Goal: Transaction & Acquisition: Purchase product/service

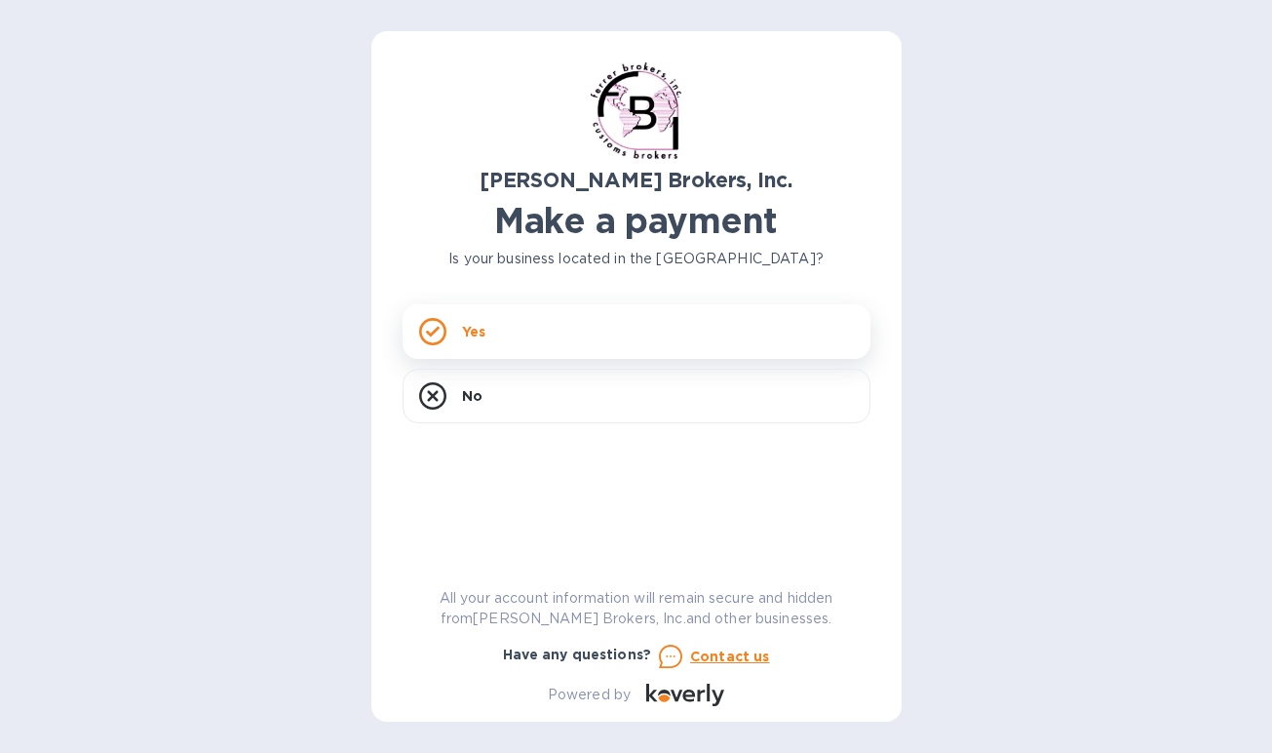
click at [486, 333] on p "Yes" at bounding box center [473, 331] width 23 height 19
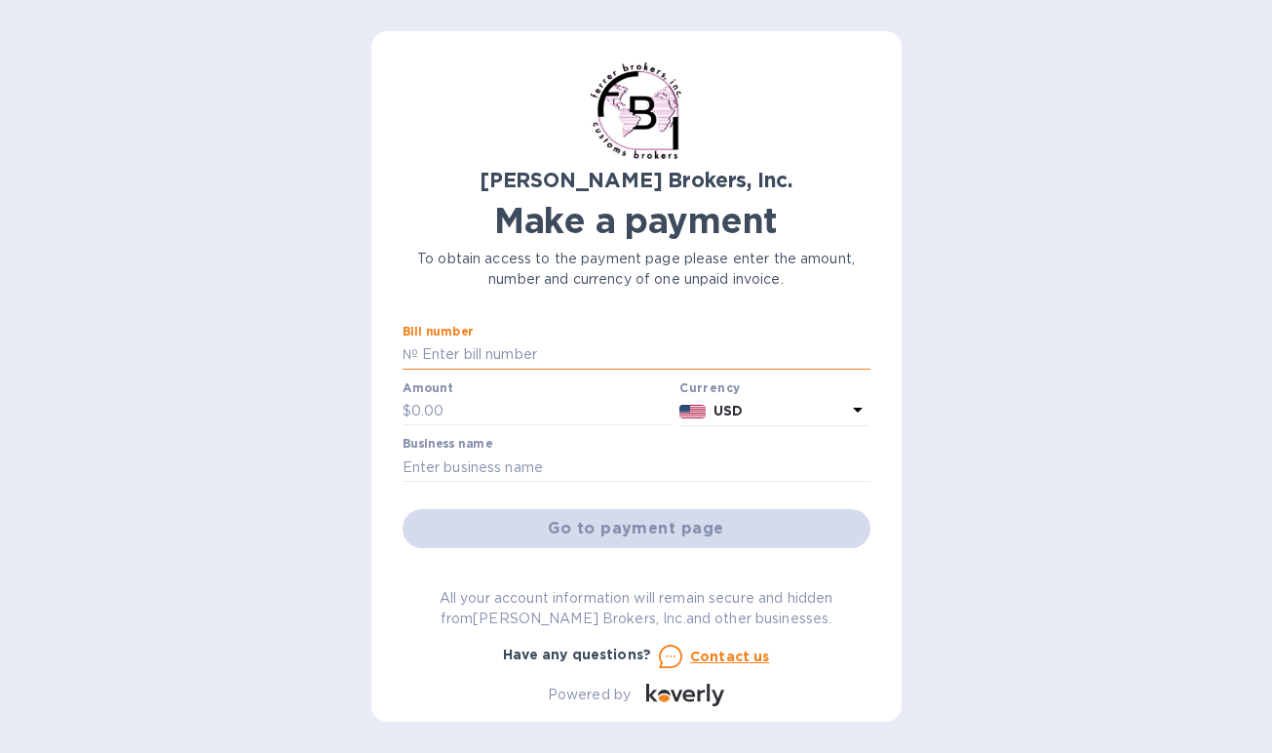
click at [497, 352] on input "text" at bounding box center [644, 354] width 452 height 29
type input "295991"
click at [443, 405] on input "text" at bounding box center [541, 411] width 261 height 29
type input "518.00"
click at [434, 463] on input "text" at bounding box center [637, 466] width 468 height 29
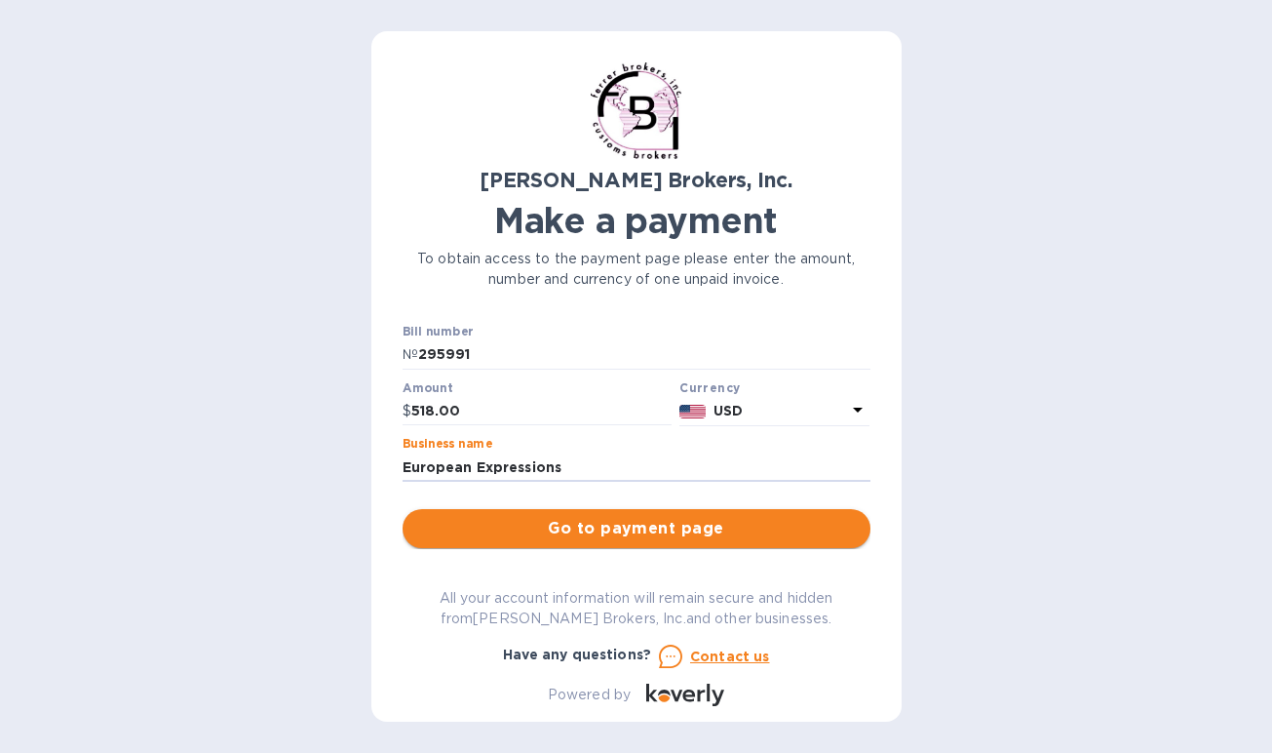
type input "European Expressions"
click at [583, 525] on span "Go to payment page" at bounding box center [636, 528] width 437 height 23
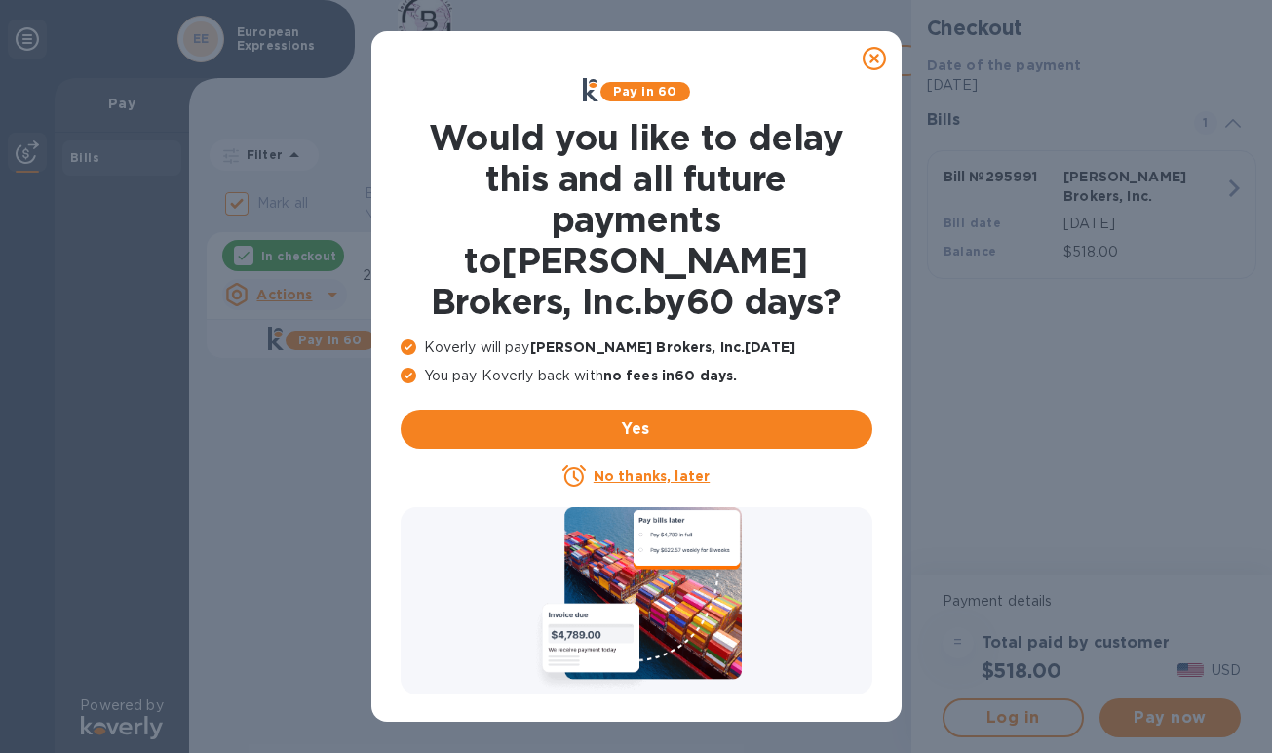
click at [635, 468] on u "No thanks, later" at bounding box center [652, 476] width 116 height 16
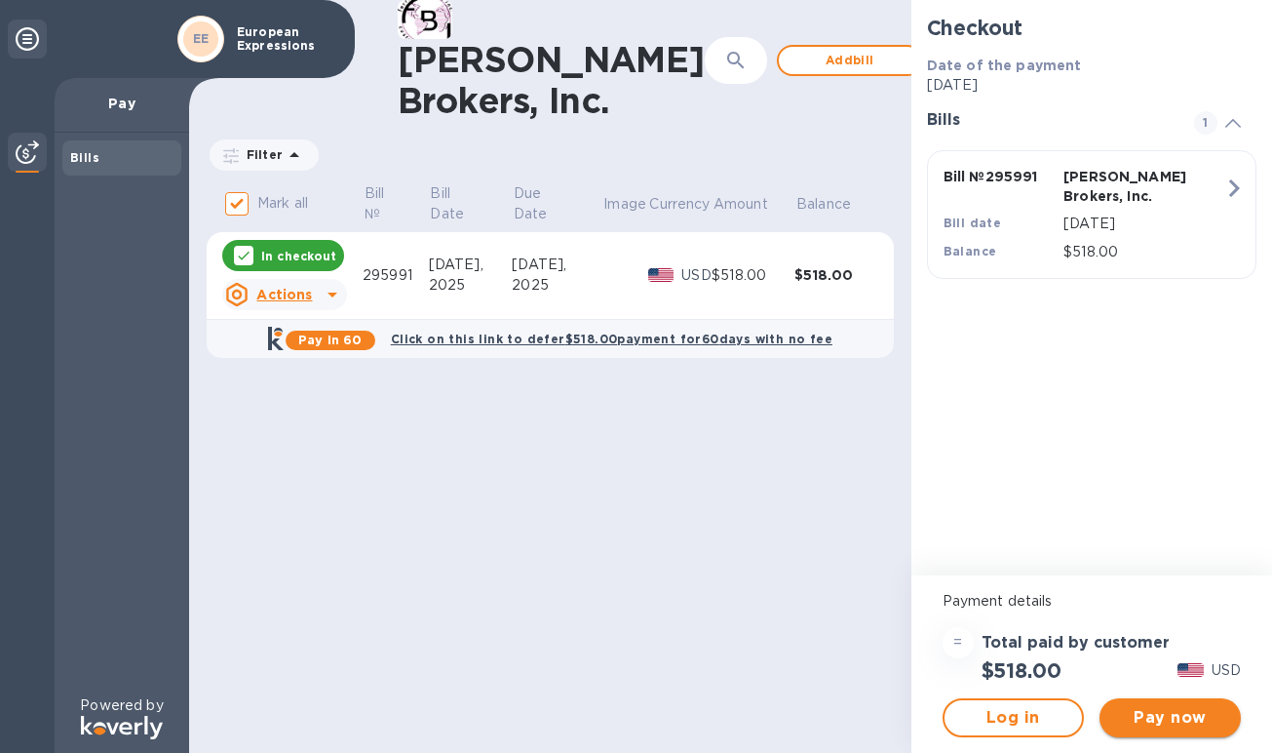
click at [1173, 718] on span "Pay now" at bounding box center [1170, 717] width 110 height 23
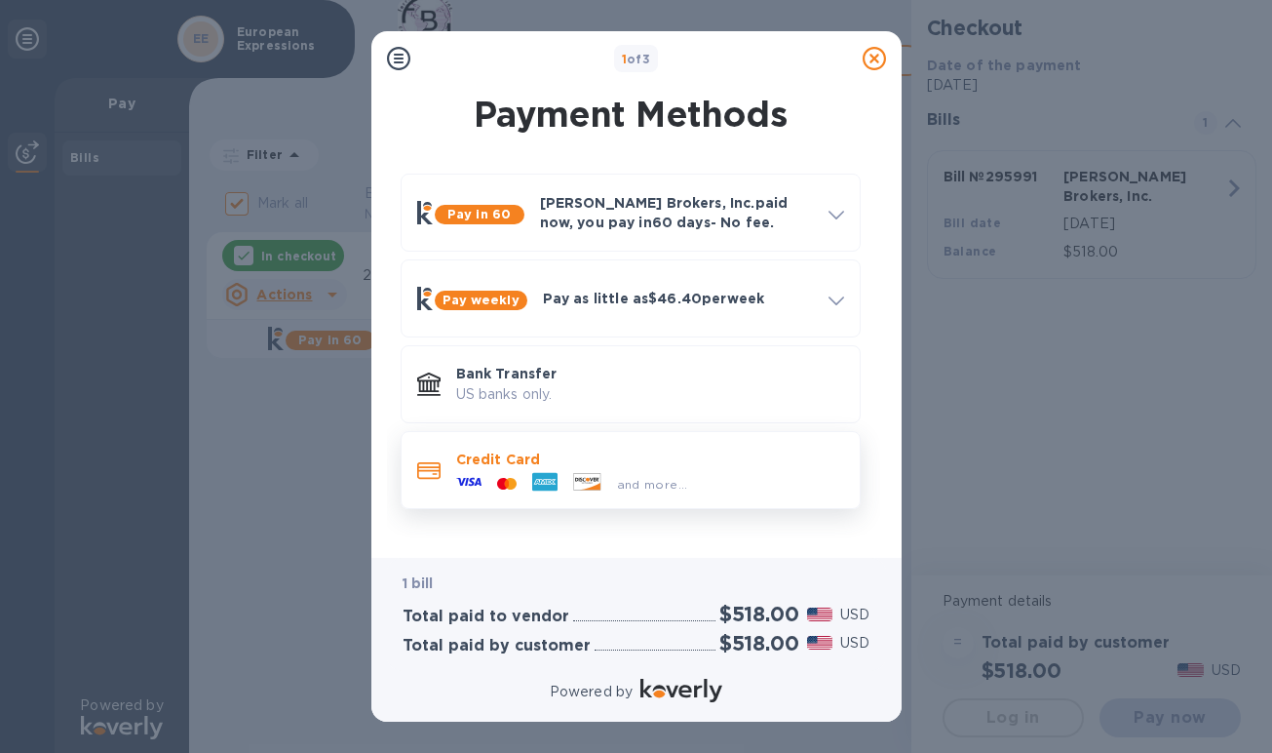
click at [441, 472] on div at bounding box center [428, 470] width 39 height 36
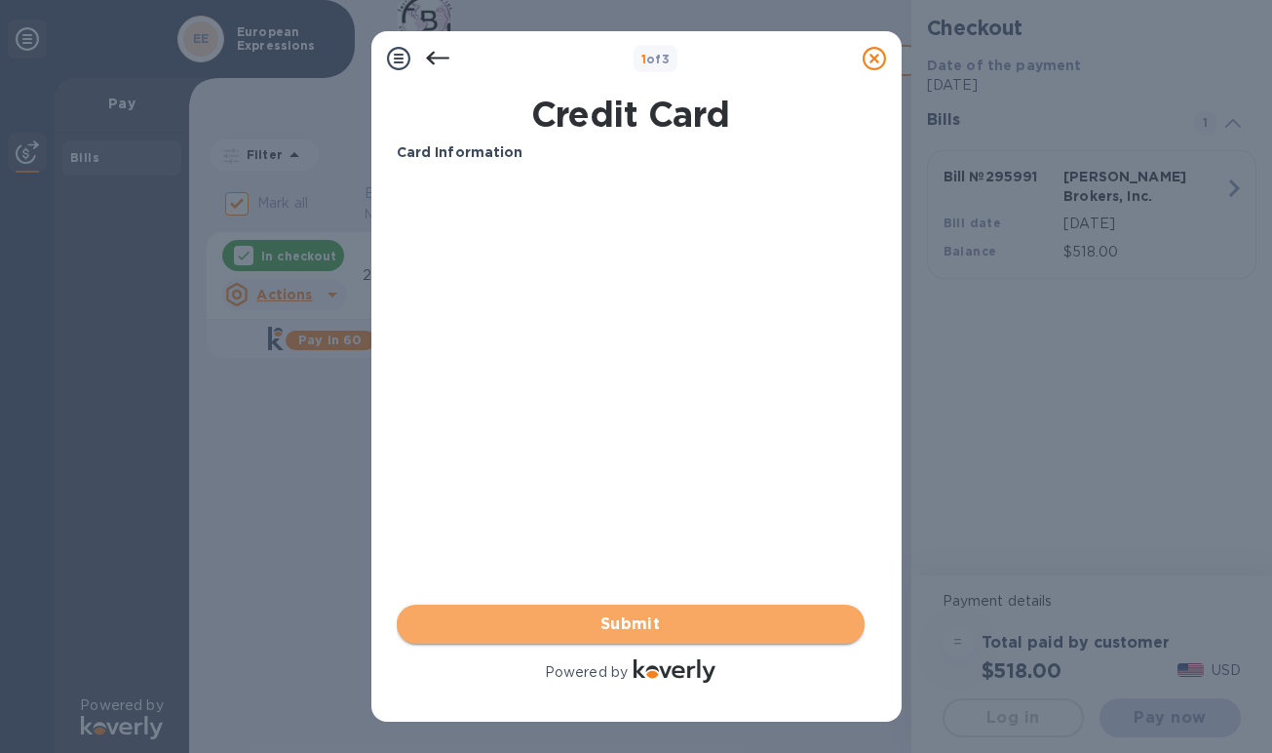
click at [595, 621] on span "Submit" at bounding box center [630, 623] width 437 height 23
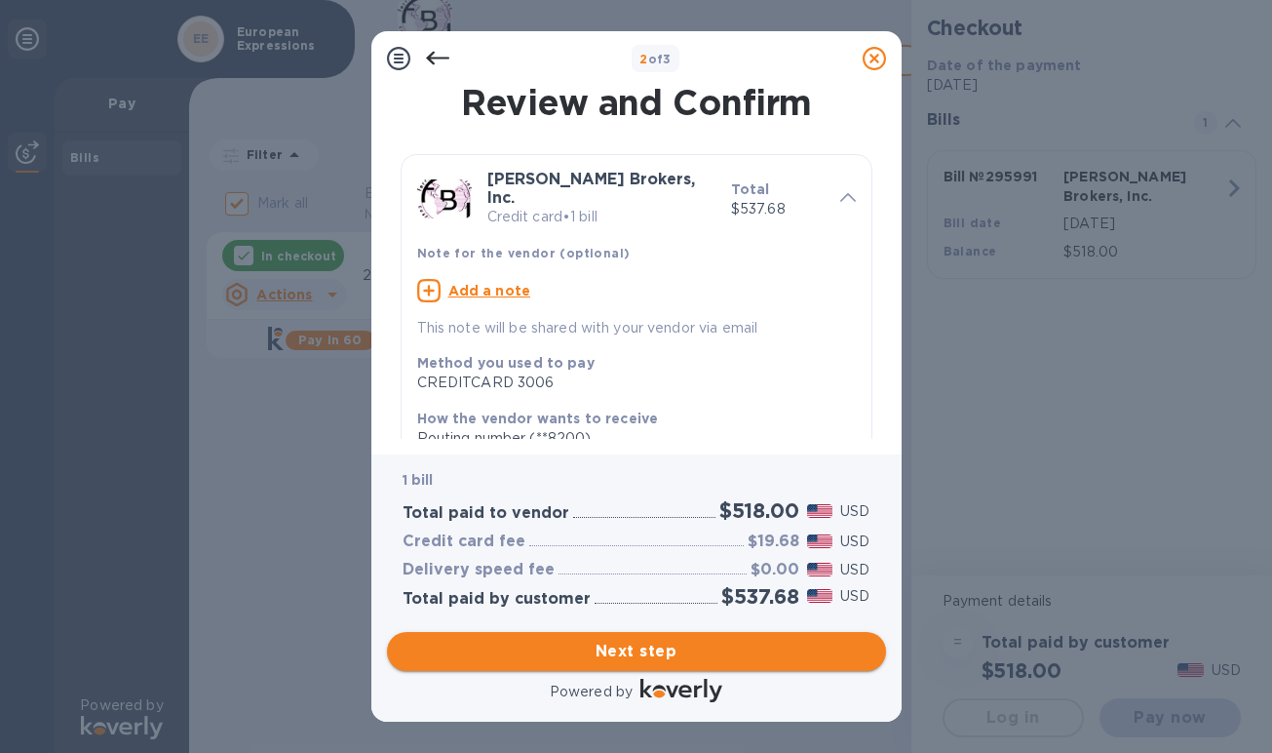
click at [627, 647] on span "Next step" at bounding box center [637, 651] width 468 height 23
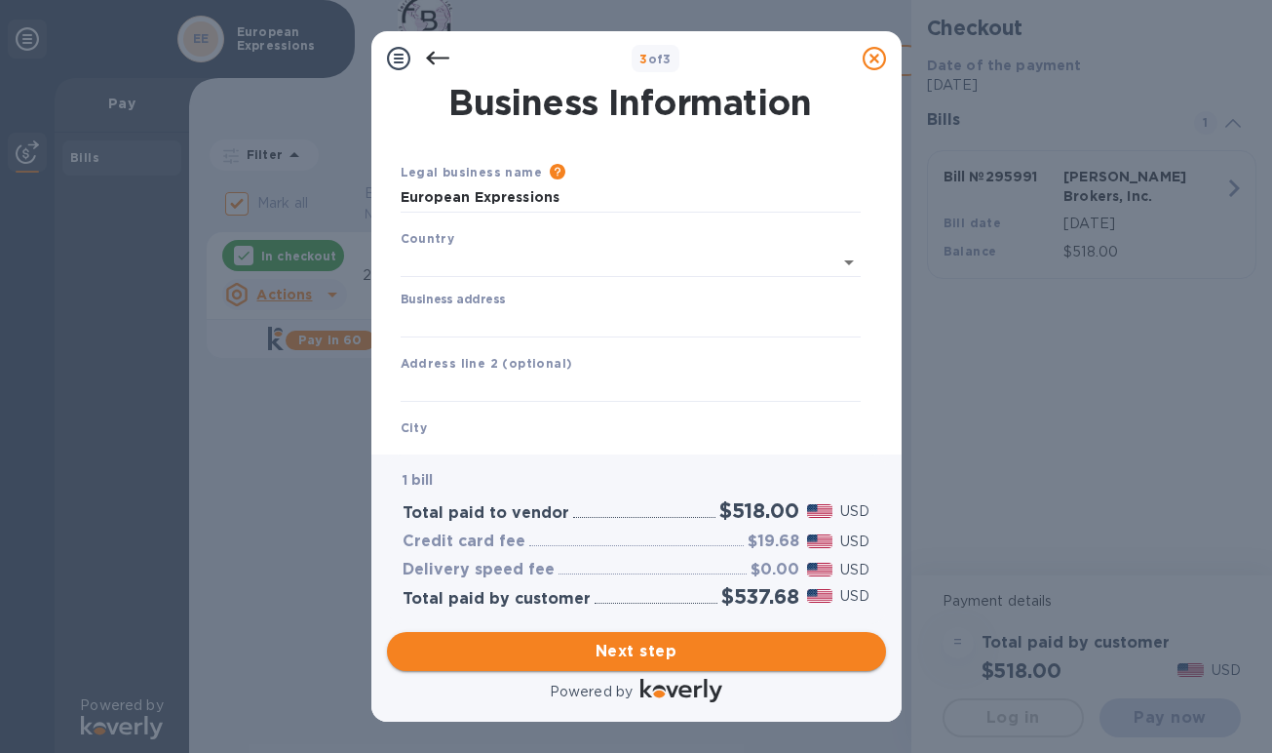
type input "[GEOGRAPHIC_DATA]"
type input "[STREET_ADDRESS]"
type input "[PERSON_NAME]"
type input "OR"
type input "97426"
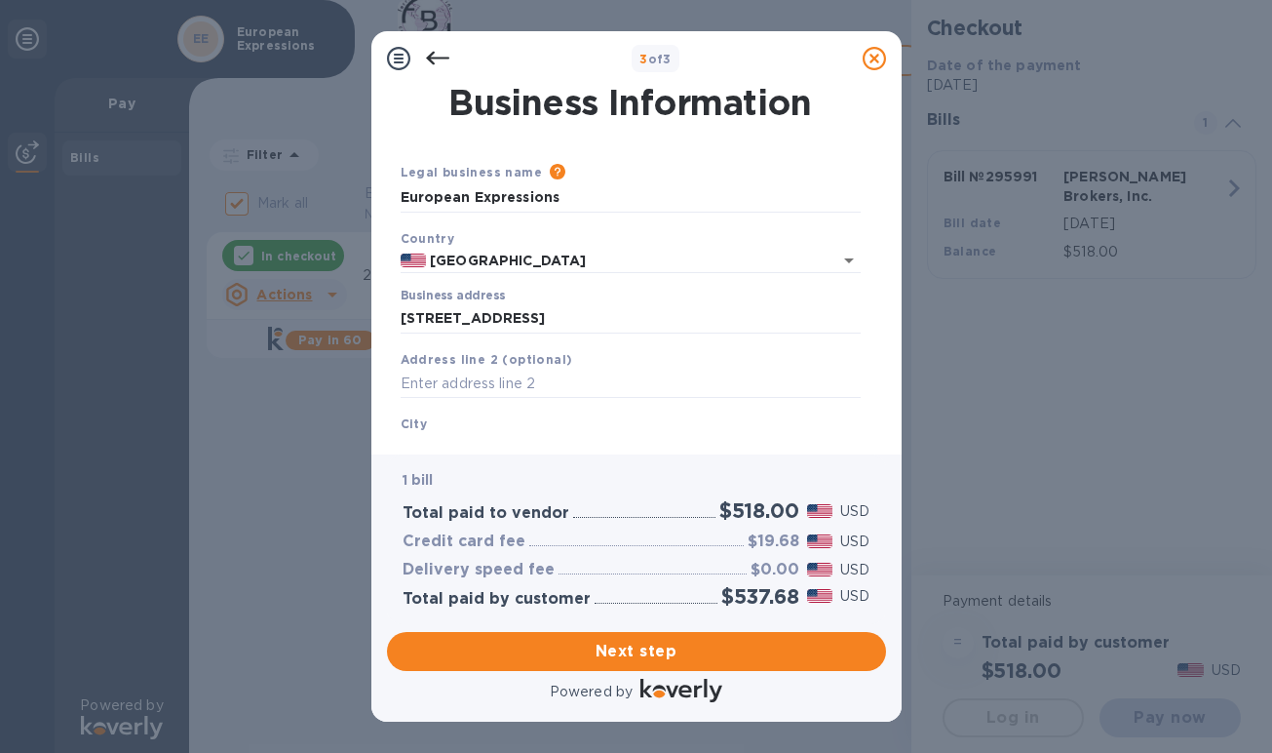
click at [463, 421] on div "City Creswell" at bounding box center [631, 438] width 476 height 65
click at [416, 428] on b "City" at bounding box center [414, 423] width 27 height 15
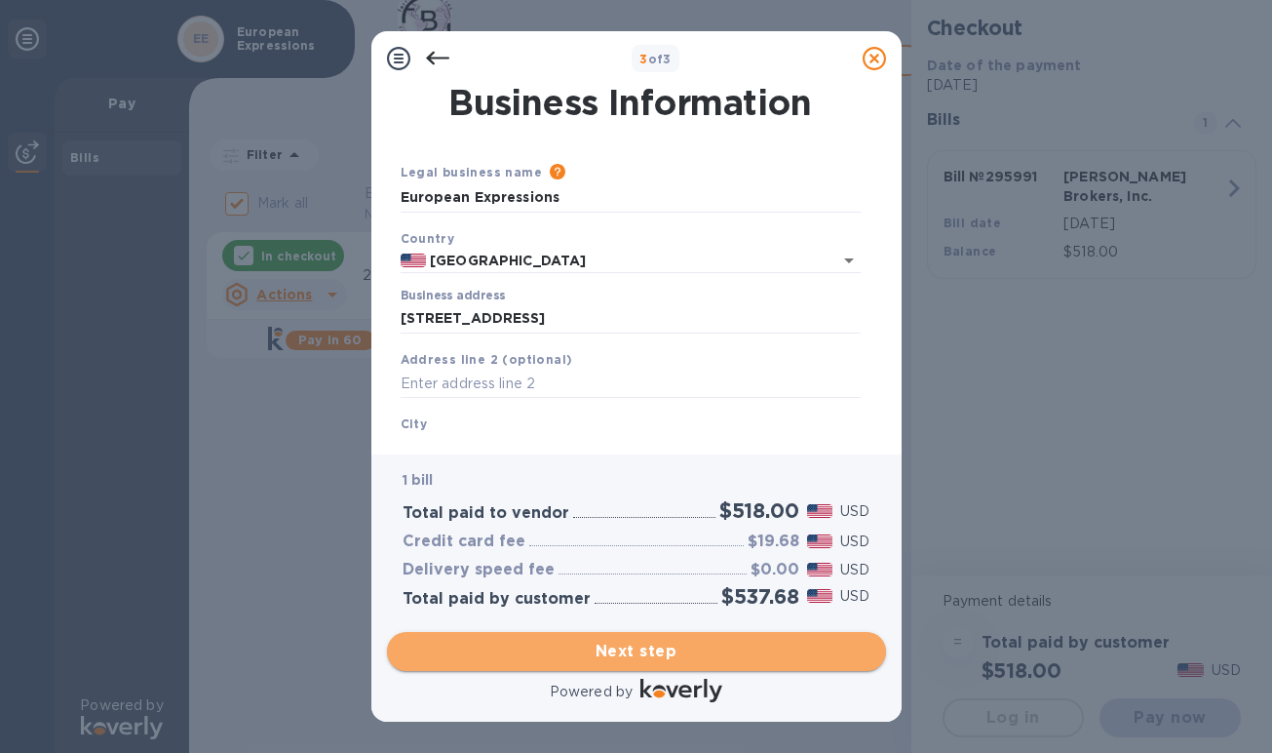
click at [641, 655] on span "Next step" at bounding box center [637, 651] width 468 height 23
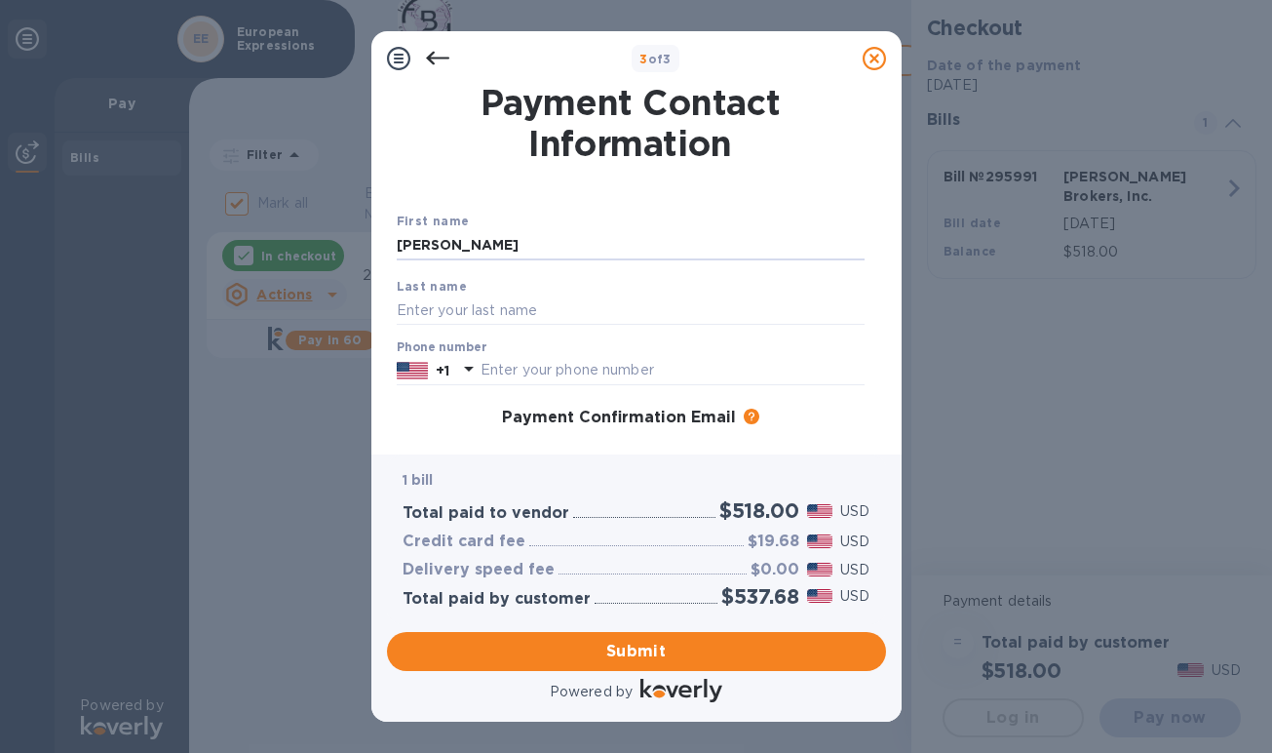
type input "[PERSON_NAME]"
click at [449, 284] on b "Last name" at bounding box center [432, 286] width 71 height 15
type input "Peeleman"
type input "8054503535"
click at [537, 427] on div "Payment Confirmation Email The added email addresses will be used to send the p…" at bounding box center [631, 418] width 484 height 35
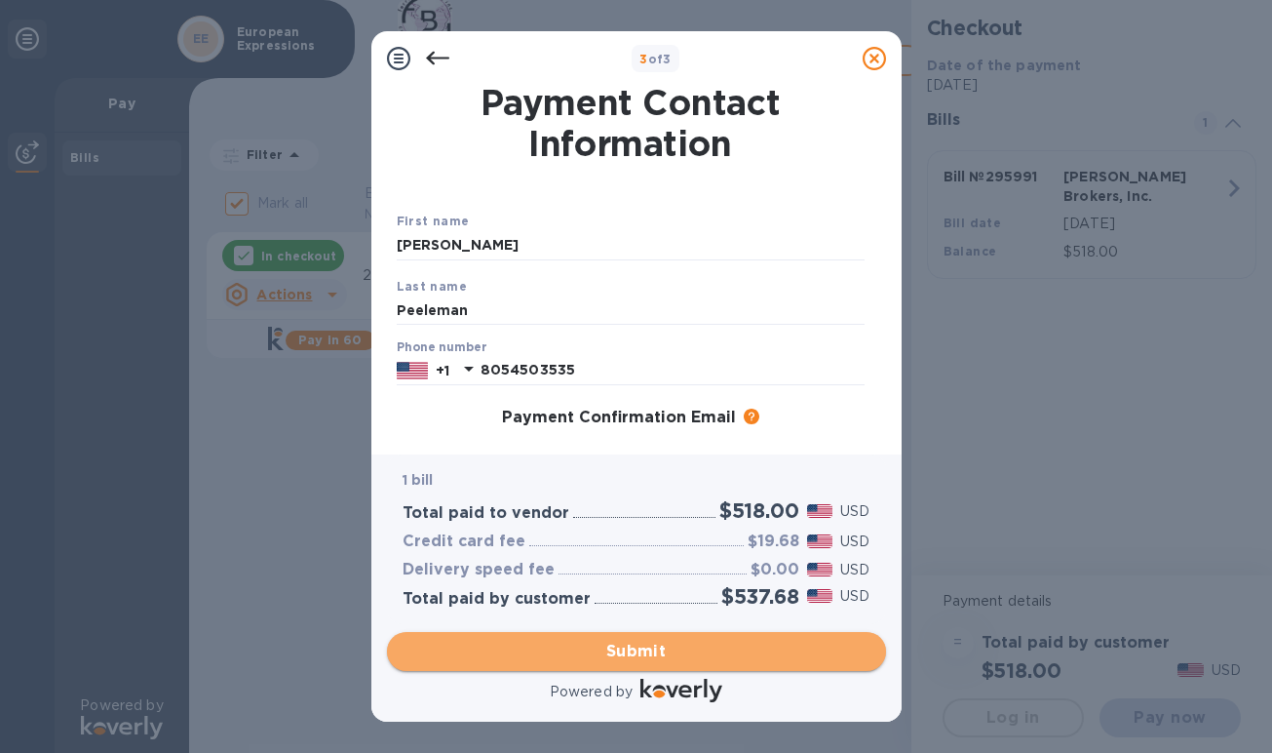
click at [622, 647] on span "Submit" at bounding box center [637, 651] width 468 height 23
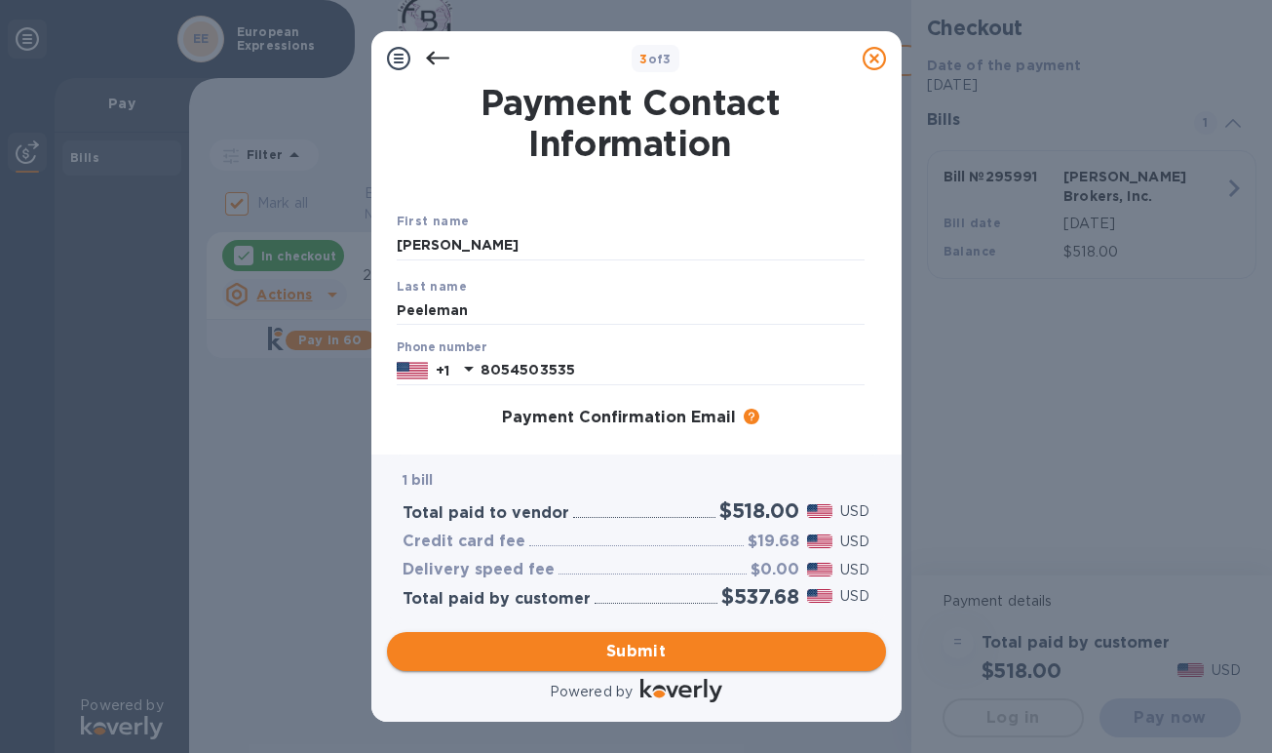
click at [607, 649] on span "Submit" at bounding box center [637, 651] width 468 height 23
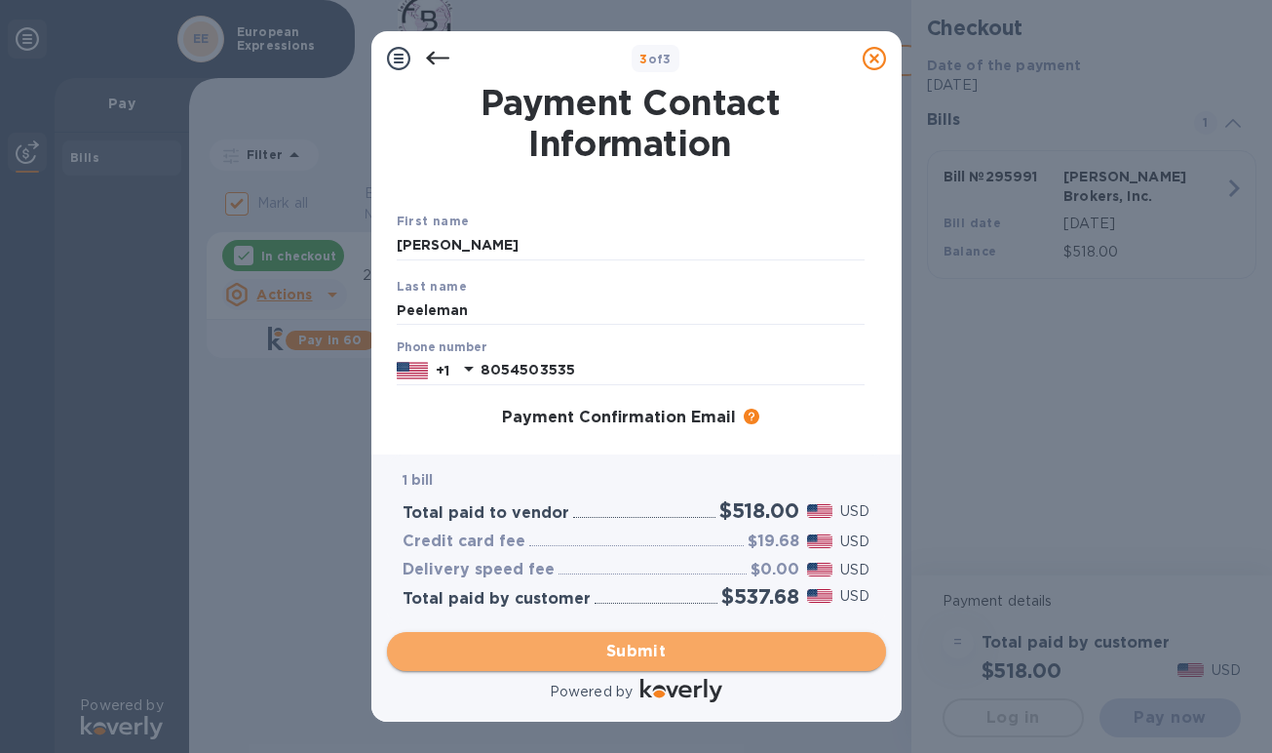
click at [634, 650] on span "Submit" at bounding box center [637, 651] width 468 height 23
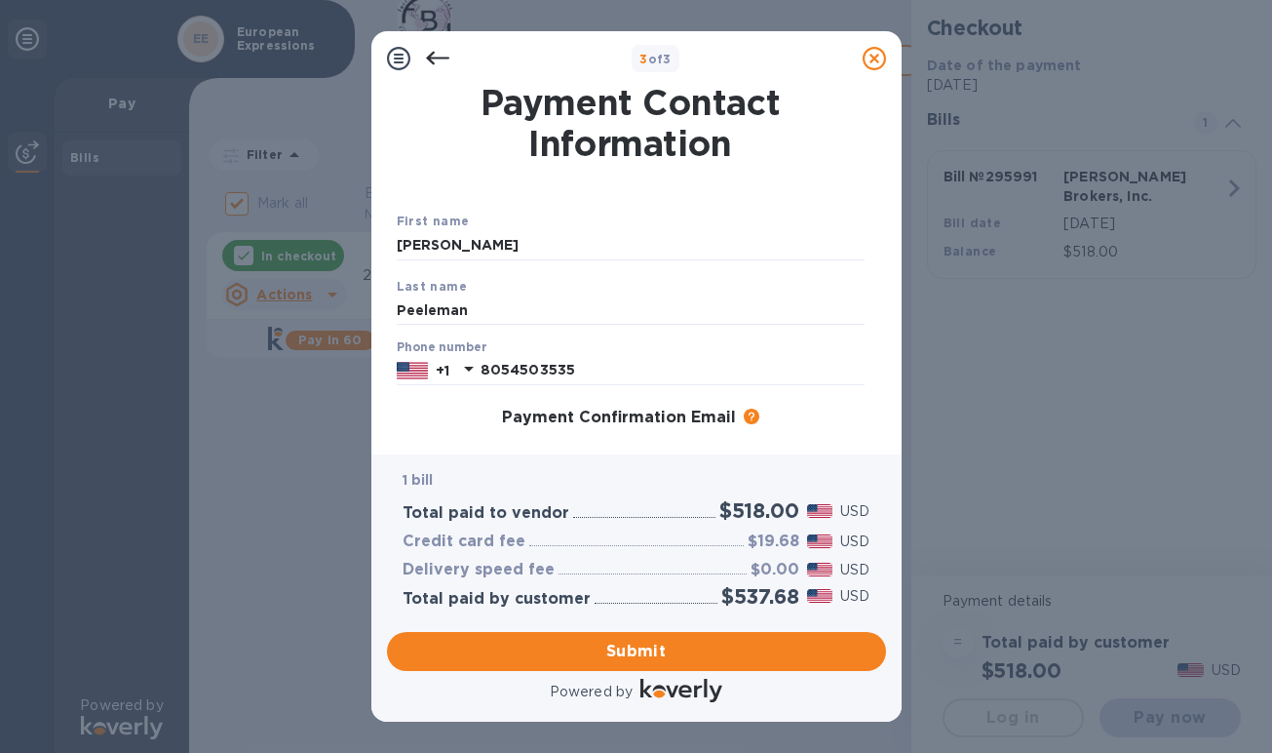
click at [871, 59] on icon at bounding box center [874, 58] width 23 height 23
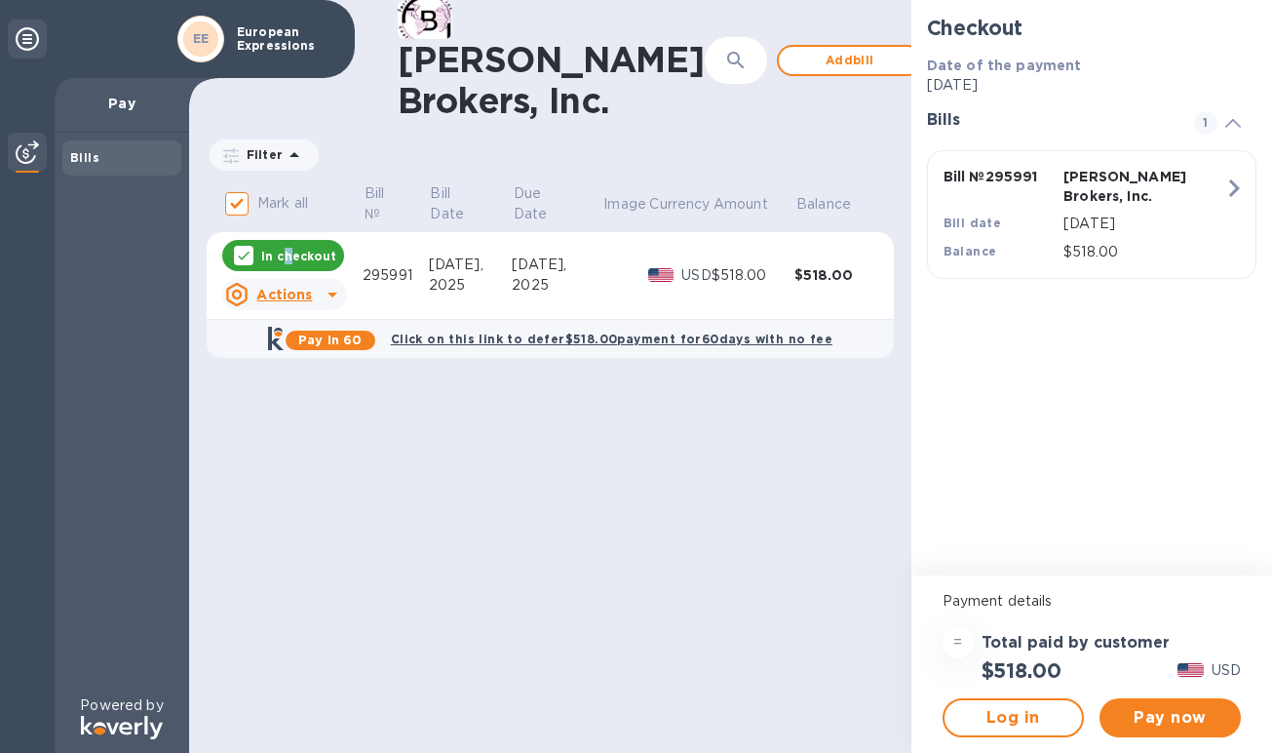
click at [288, 264] on p "In checkout" at bounding box center [298, 256] width 75 height 17
checkbox input "false"
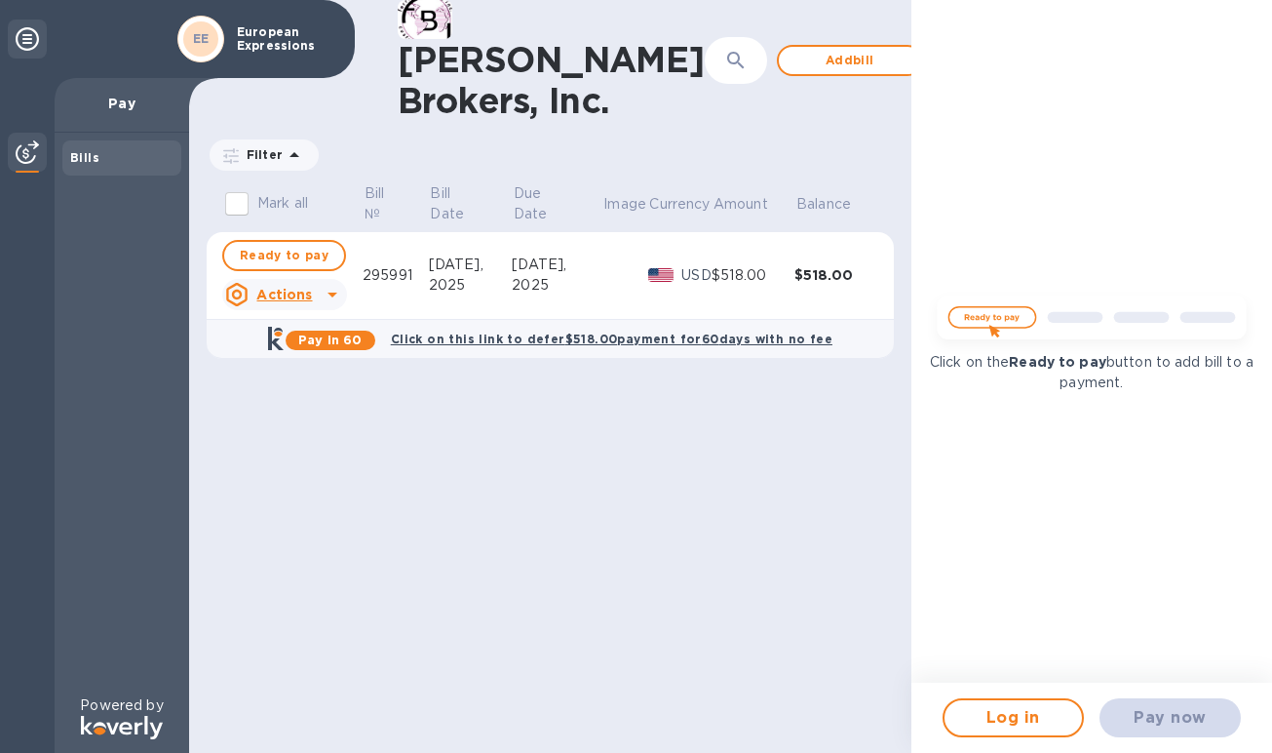
click at [386, 532] on div "[PERSON_NAME] Brokers, Inc. ​ Add bill Filter Amount Mark all Bill № Bill Date …" at bounding box center [550, 376] width 722 height 753
